Goal: Find specific page/section: Find specific page/section

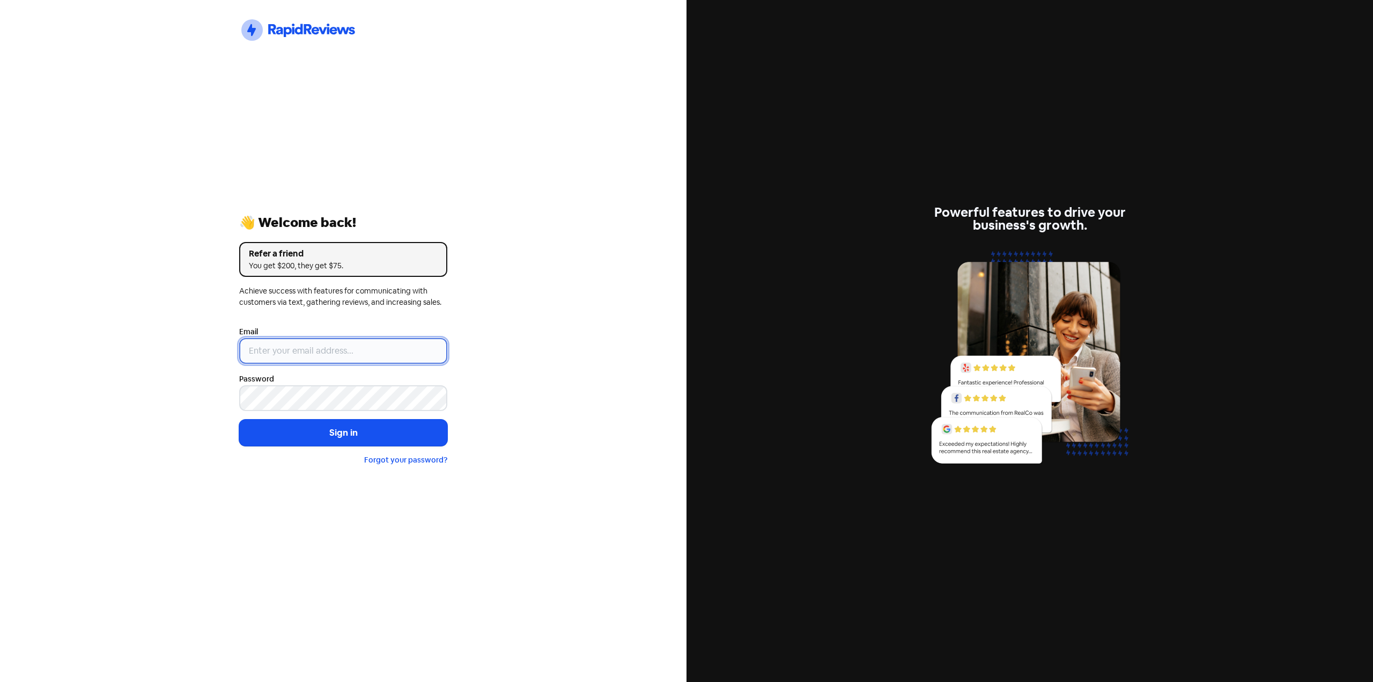
type input "[EMAIL_ADDRESS][DOMAIN_NAME]"
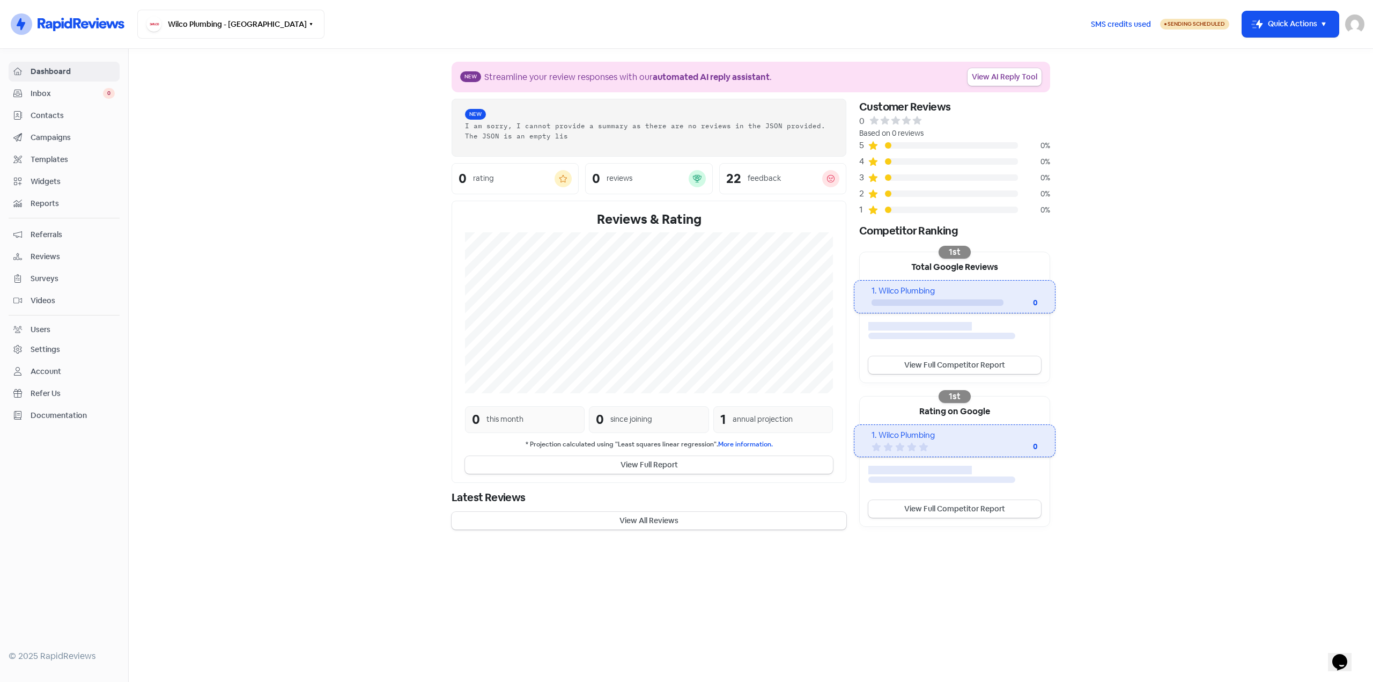
click at [54, 254] on span "Reviews" at bounding box center [73, 256] width 84 height 11
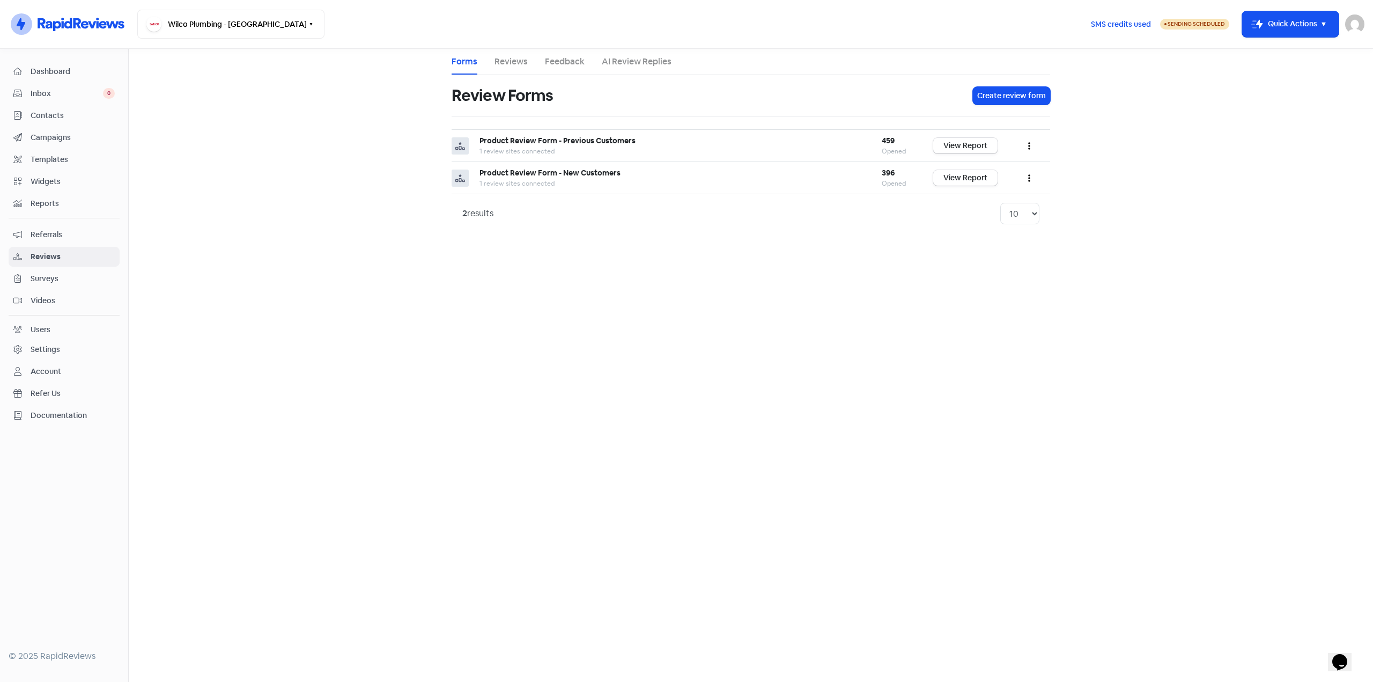
click at [546, 62] on link "Feedback" at bounding box center [565, 61] width 40 height 13
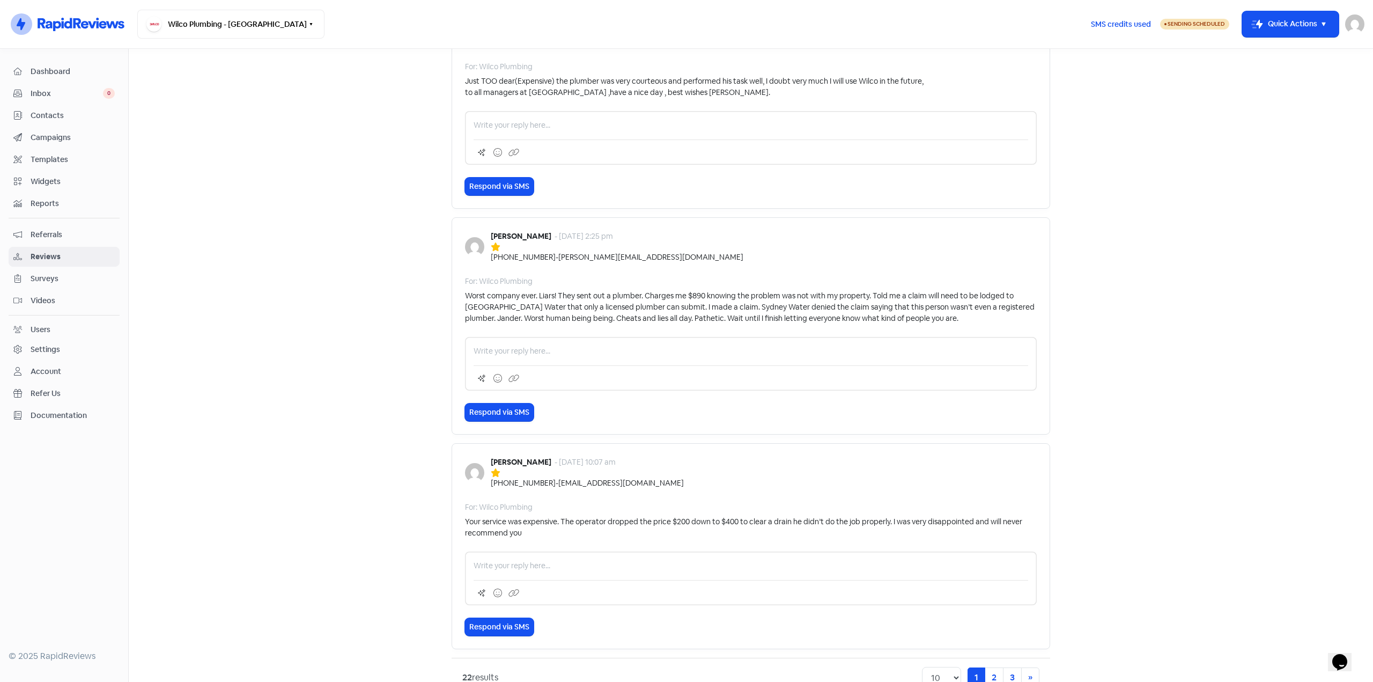
scroll to position [1702, 0]
